Goal: Task Accomplishment & Management: Complete application form

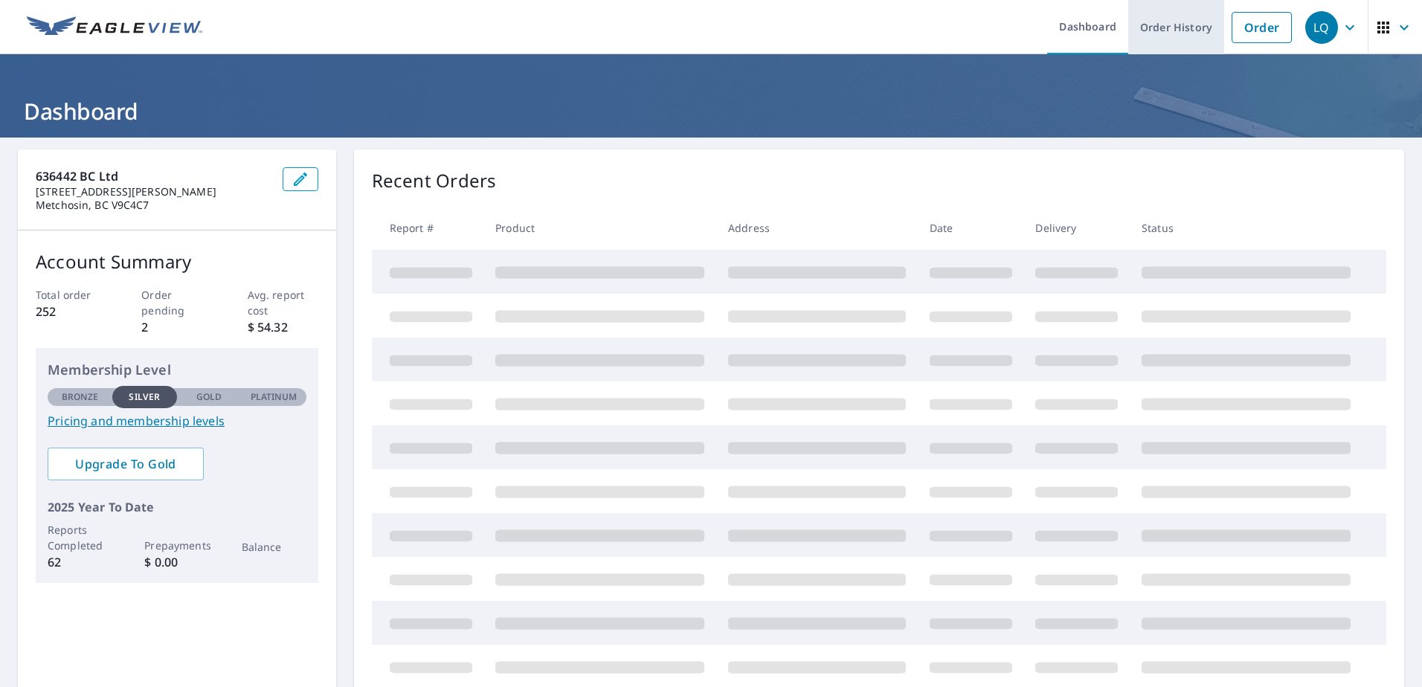
click at [1164, 29] on link "Order History" at bounding box center [1176, 27] width 96 height 54
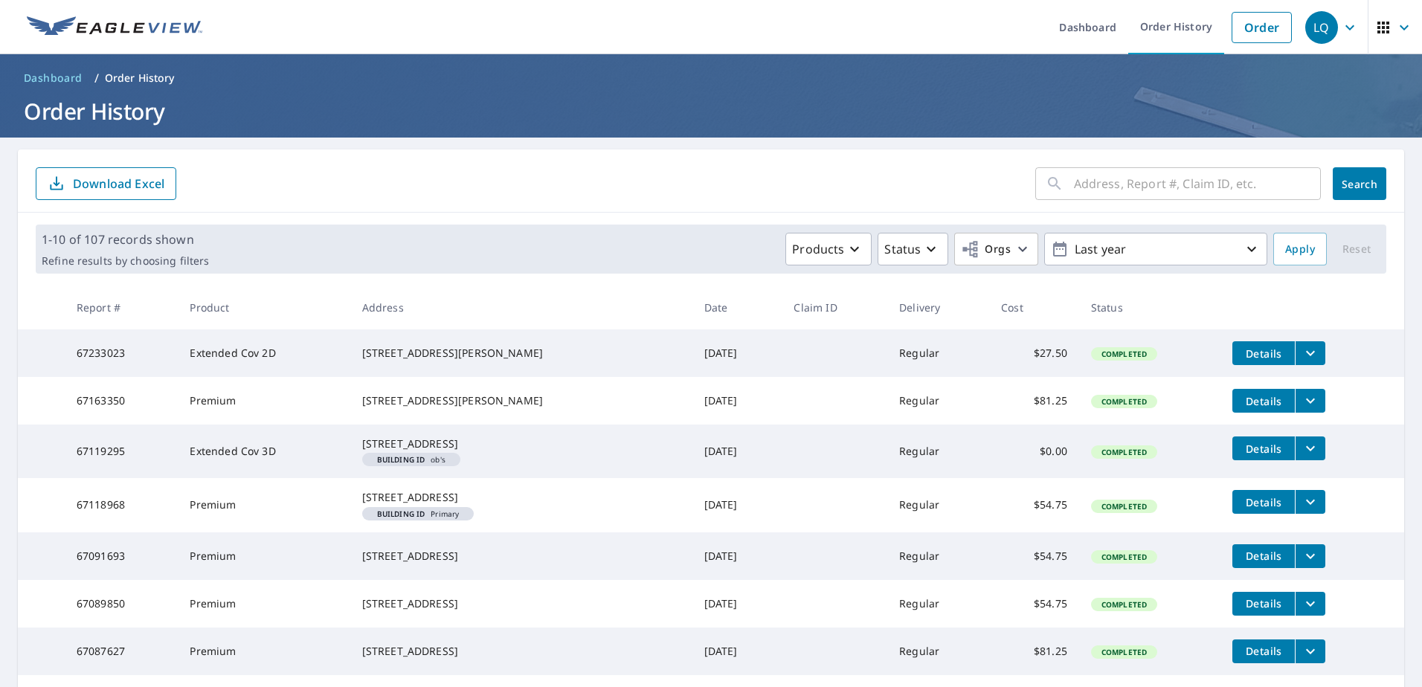
click at [1124, 184] on input "text" at bounding box center [1197, 184] width 247 height 42
type input "3089"
click button "Search" at bounding box center [1360, 183] width 54 height 33
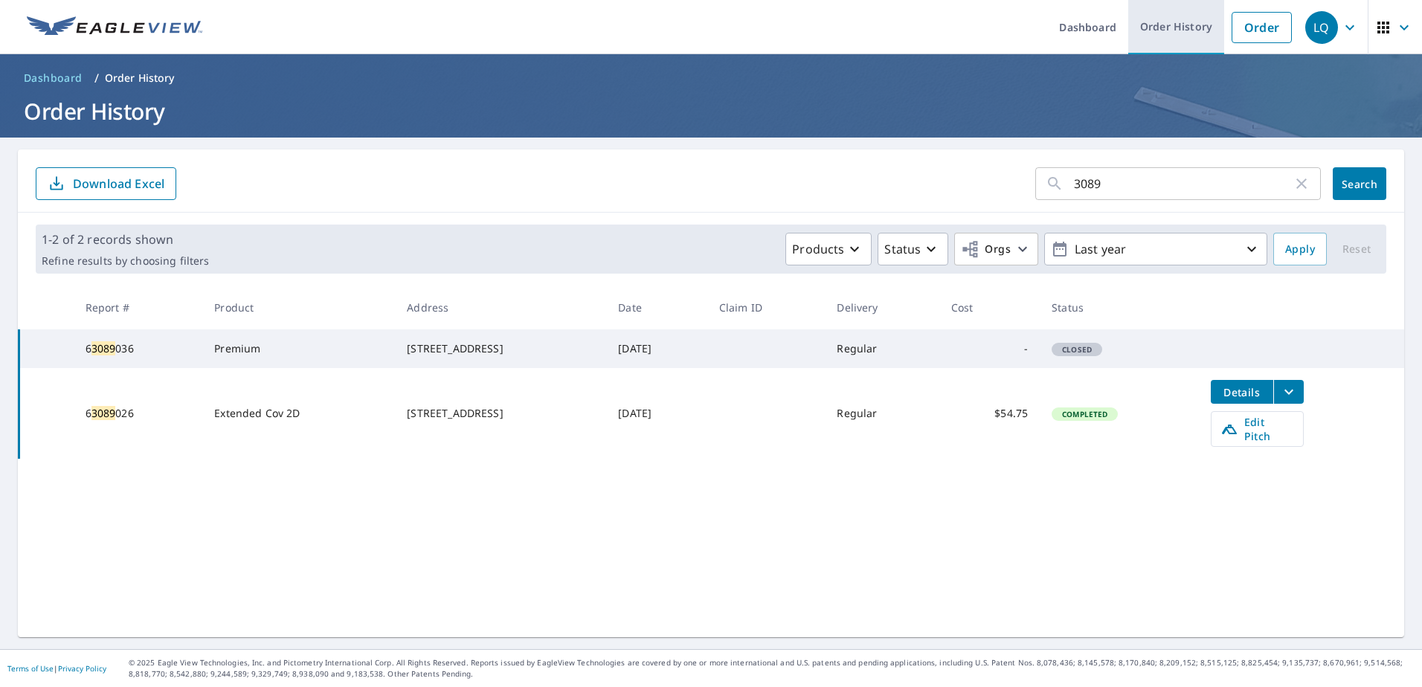
click at [1191, 30] on link "Order History" at bounding box center [1176, 27] width 96 height 54
click at [1252, 25] on link "Order" at bounding box center [1261, 27] width 60 height 31
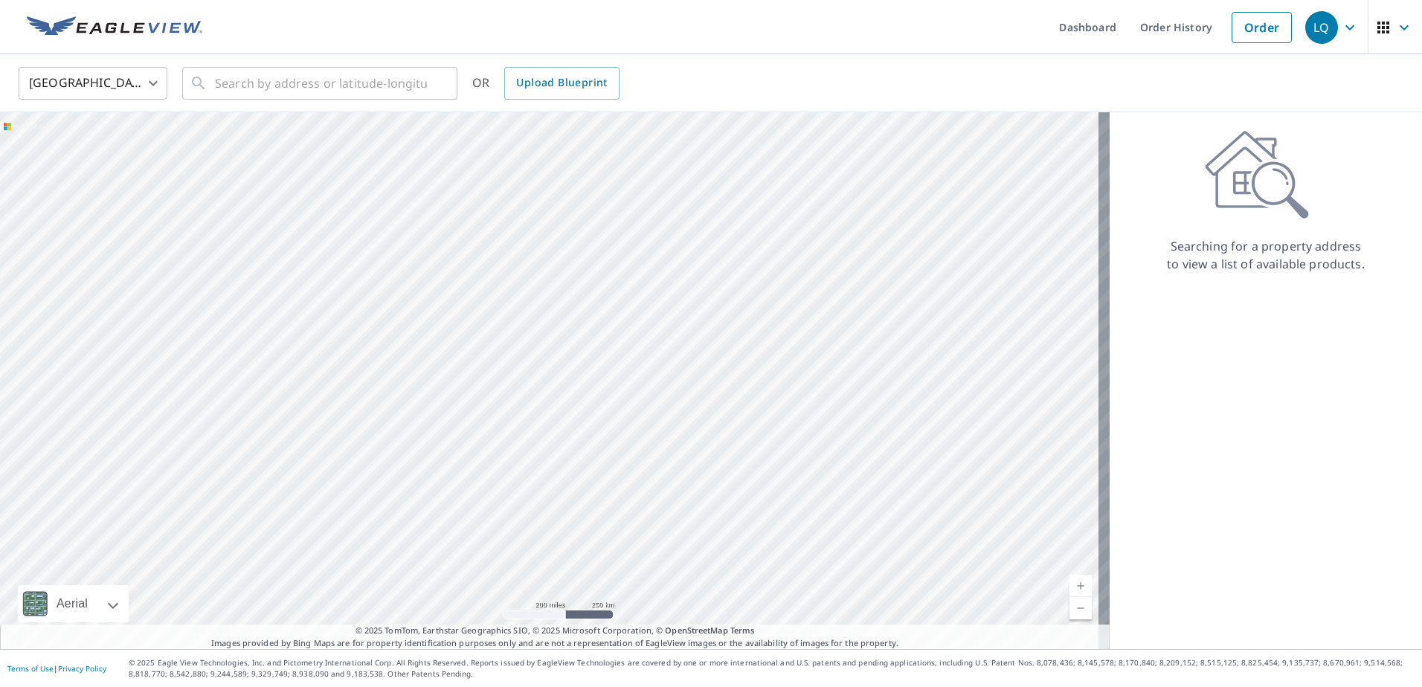
click at [152, 75] on body "LQ LQ Dashboard Order History Order LQ [GEOGRAPHIC_DATA] US ​ ​ OR Upload Bluep…" at bounding box center [711, 343] width 1422 height 687
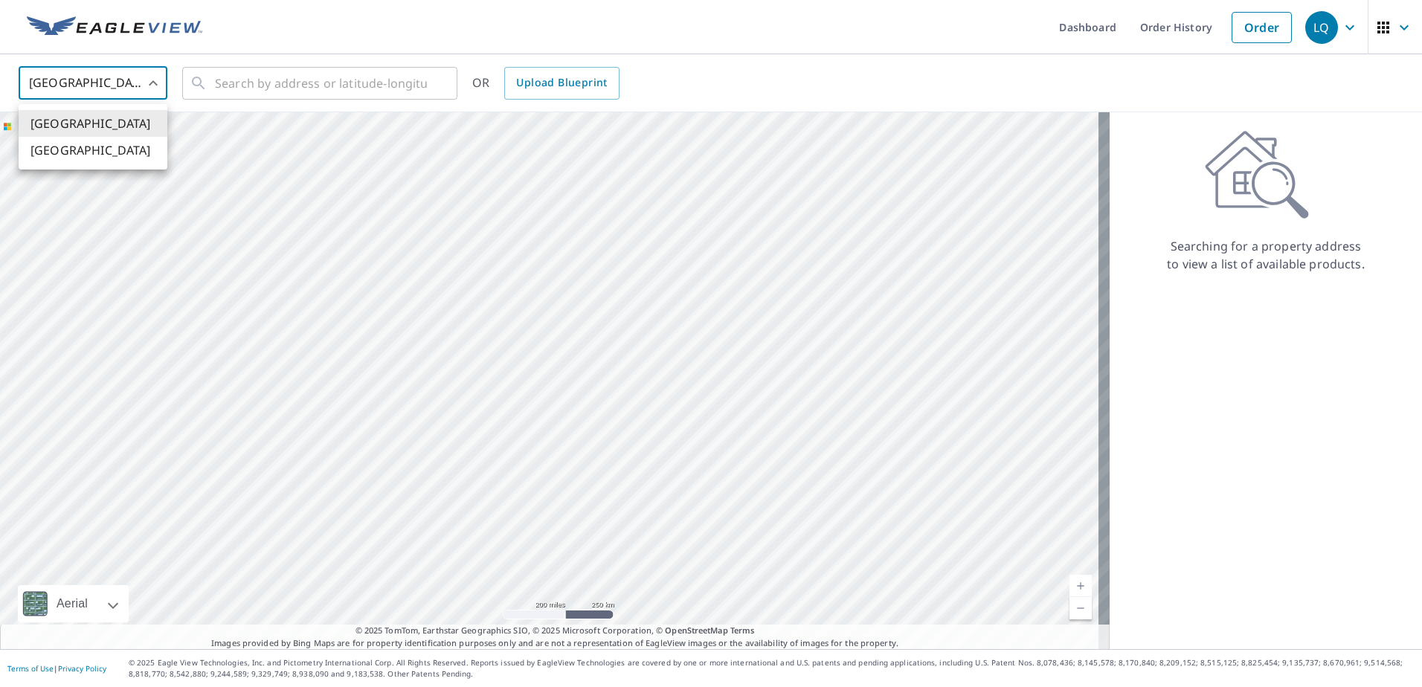
click at [104, 146] on li "[GEOGRAPHIC_DATA]" at bounding box center [93, 150] width 149 height 27
type input "CA"
click at [274, 80] on input "text" at bounding box center [321, 83] width 212 height 42
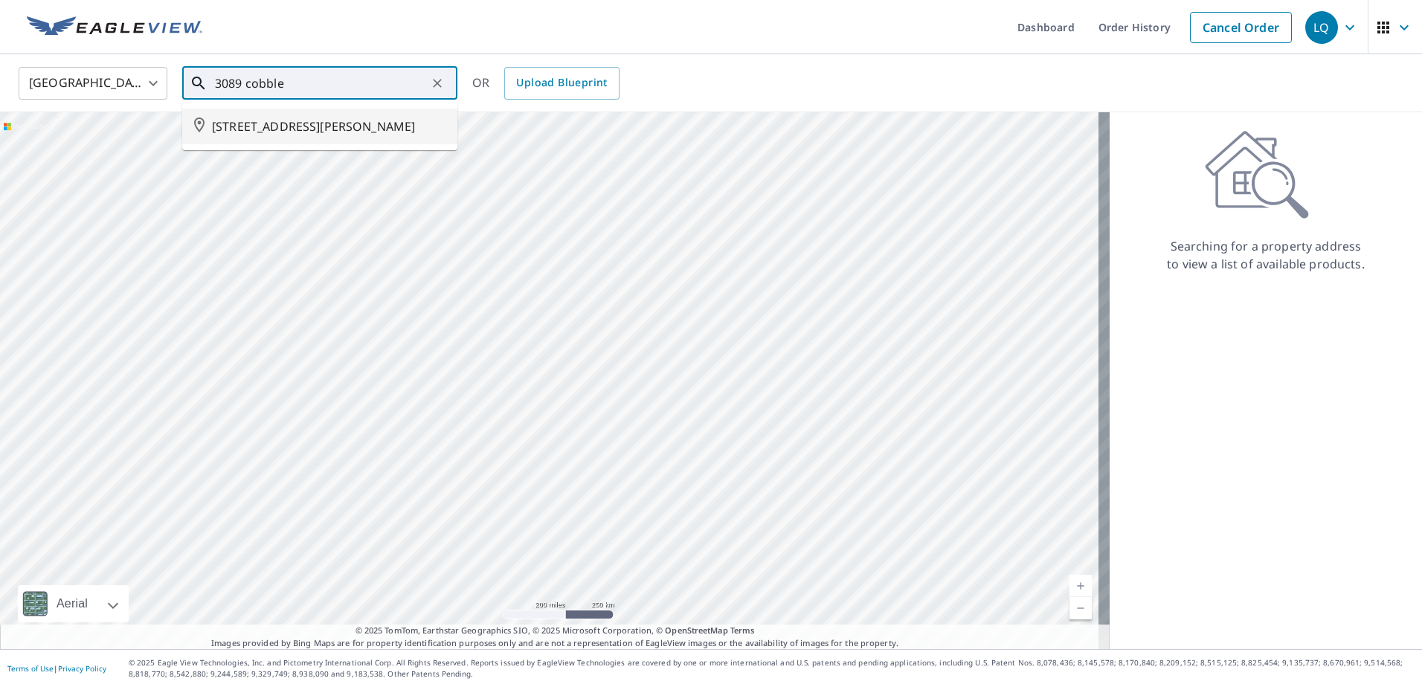
click at [403, 133] on span "[STREET_ADDRESS][PERSON_NAME]" at bounding box center [329, 126] width 234 height 18
type input "[STREET_ADDRESS][PERSON_NAME]"
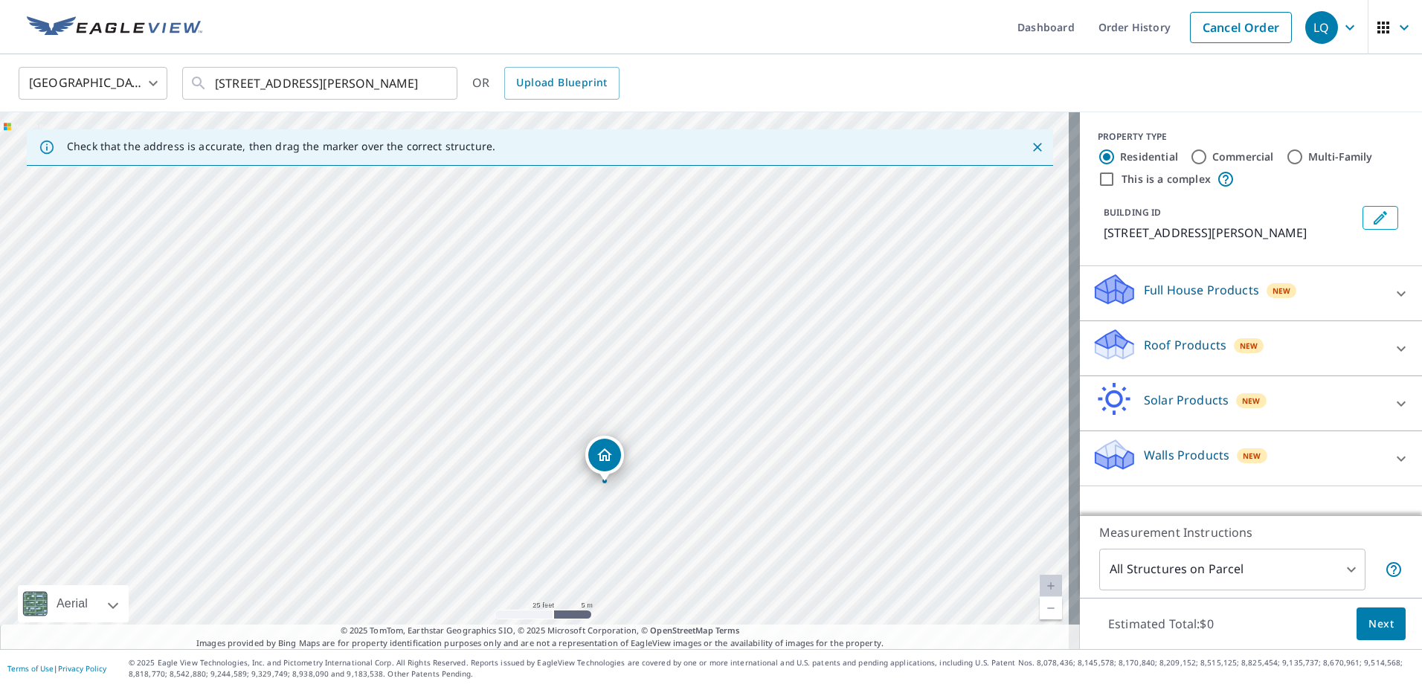
drag, startPoint x: 585, startPoint y: 292, endPoint x: 714, endPoint y: 414, distance: 177.8
drag, startPoint x: 714, startPoint y: 414, endPoint x: 794, endPoint y: 507, distance: 122.8
click at [792, 512] on div "[STREET_ADDRESS][PERSON_NAME]" at bounding box center [540, 380] width 1080 height 537
drag, startPoint x: 623, startPoint y: 399, endPoint x: 634, endPoint y: 352, distance: 48.2
